Goal: Use online tool/utility: Utilize a website feature to perform a specific function

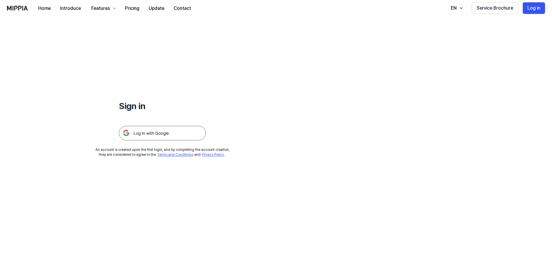
click at [186, 138] on img at bounding box center [162, 133] width 87 height 14
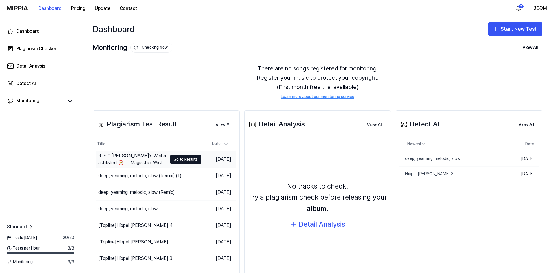
click at [143, 162] on div "＊＊＂[PERSON_NAME]'s Weihnachtslied 🎅 ｜ Magischer Wichtel-So" at bounding box center [132, 159] width 69 height 14
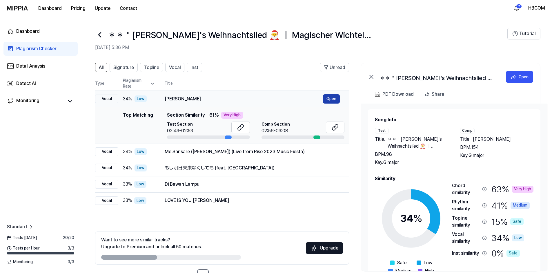
click at [327, 99] on button "Open" at bounding box center [331, 98] width 17 height 9
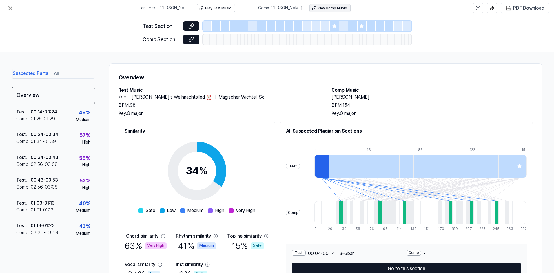
click at [337, 10] on div "Play Comp Music" at bounding box center [332, 8] width 29 height 5
click at [10, 14] on div "Test . ＊＊＂Hussi's Weihnachtslied 🎅 ｜ Magischer Wichtel-So Play Test Music Comp …" at bounding box center [277, 8] width 554 height 16
click at [11, 10] on icon at bounding box center [10, 8] width 7 height 7
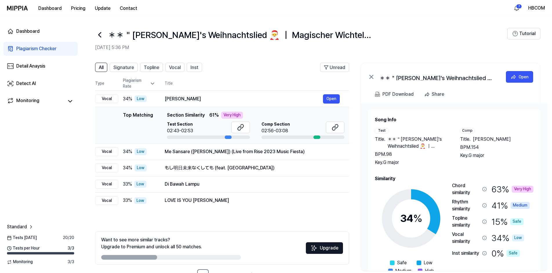
click at [102, 36] on icon at bounding box center [99, 34] width 9 height 9
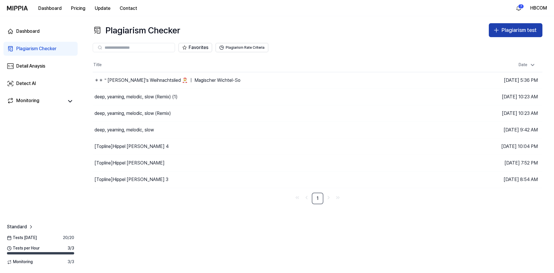
click at [493, 36] on button "Plagiarism test" at bounding box center [516, 30] width 54 height 14
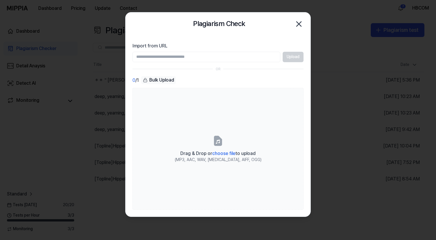
paste input "**********"
type input "**********"
click at [297, 57] on button "Upload" at bounding box center [292, 57] width 21 height 10
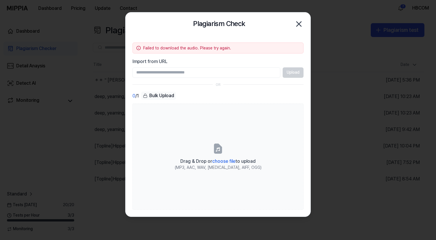
click at [299, 26] on icon "button" at bounding box center [298, 23] width 9 height 9
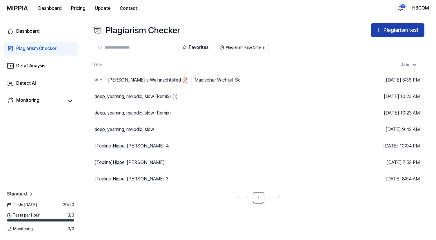
click at [397, 31] on div "Plagiarism test" at bounding box center [400, 30] width 35 height 8
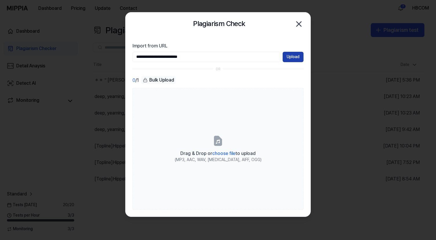
type input "**********"
click at [298, 56] on button "Upload" at bounding box center [292, 57] width 21 height 10
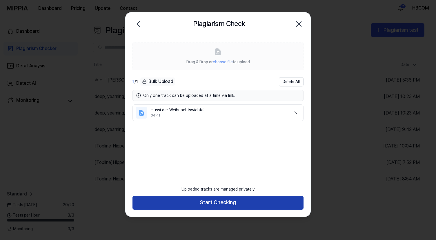
click at [220, 202] on button "Start Checking" at bounding box center [217, 203] width 171 height 14
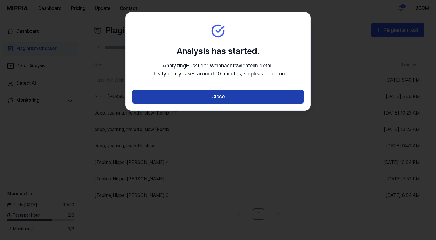
click at [235, 101] on button "Close" at bounding box center [217, 97] width 171 height 14
